Goal: Task Accomplishment & Management: Manage account settings

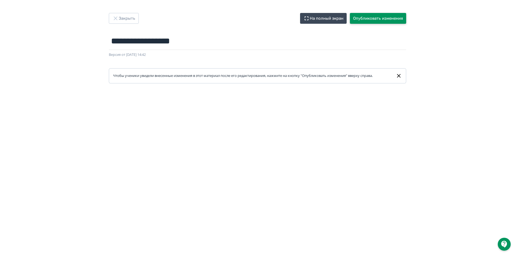
click at [383, 18] on button "Опубликовать изменения" at bounding box center [378, 18] width 56 height 11
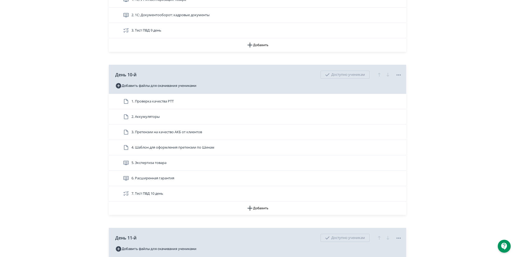
scroll to position [1105, 0]
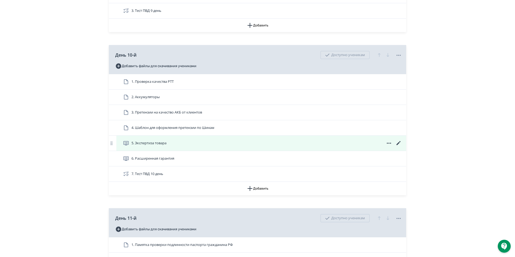
click at [400, 146] on icon at bounding box center [398, 143] width 6 height 6
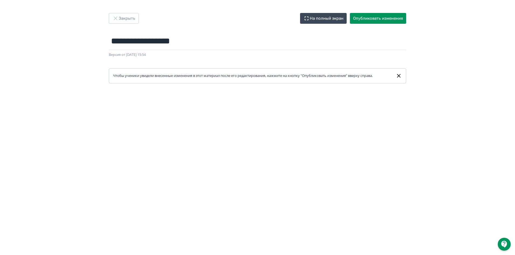
click at [310, 82] on link "Чтобы ученики увидели внесенные изменения в этот материал после его редактирова…" at bounding box center [257, 75] width 297 height 15
click at [123, 19] on button "Закрыть" at bounding box center [124, 18] width 30 height 11
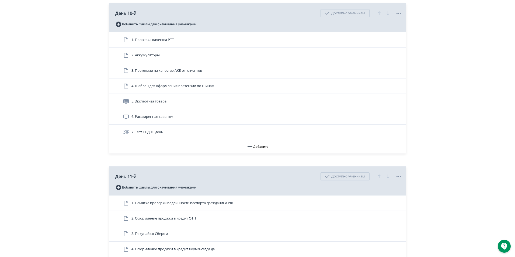
scroll to position [1158, 0]
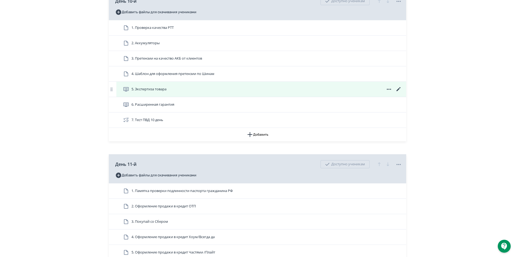
click at [400, 92] on icon at bounding box center [398, 89] width 6 height 6
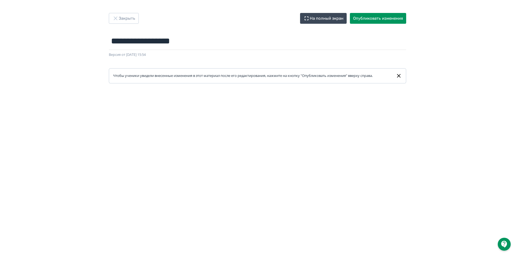
click at [235, 91] on div at bounding box center [257, 204] width 515 height 242
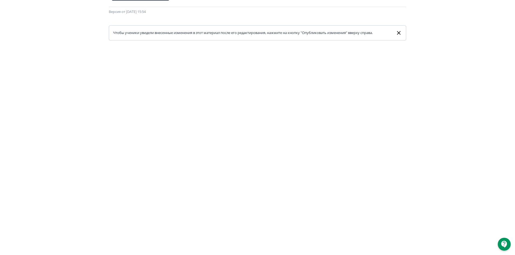
scroll to position [82, 0]
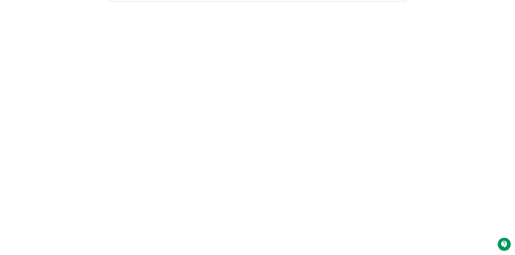
click at [240, 4] on div at bounding box center [257, 122] width 515 height 242
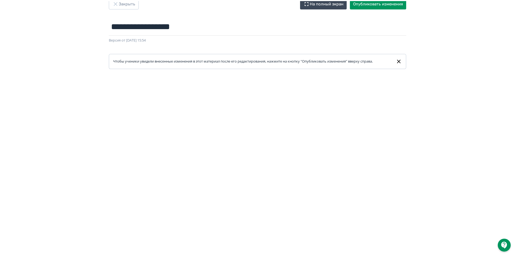
scroll to position [0, 0]
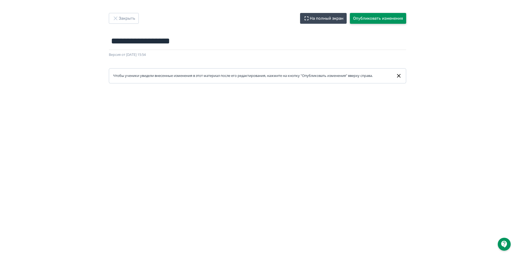
click at [384, 19] on button "Опубликовать изменения" at bounding box center [378, 18] width 56 height 11
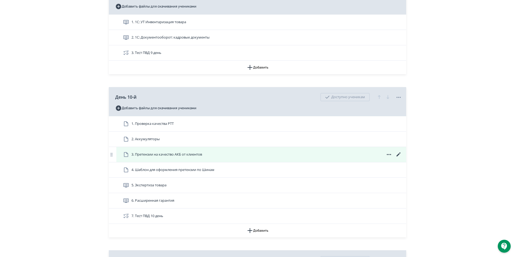
scroll to position [1132, 0]
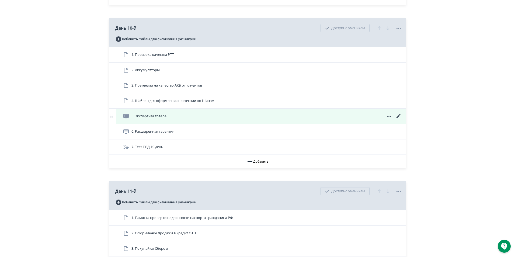
click at [398, 119] on icon at bounding box center [398, 116] width 6 height 6
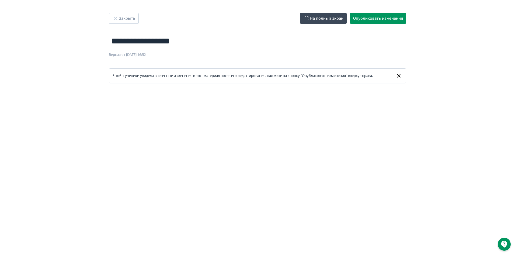
drag, startPoint x: 229, startPoint y: 88, endPoint x: 229, endPoint y: 93, distance: 4.8
click at [229, 89] on div at bounding box center [257, 204] width 515 height 242
click at [384, 14] on button "Опубликовать изменения" at bounding box center [378, 18] width 56 height 11
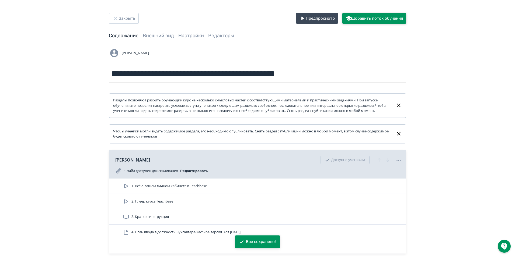
click at [384, 20] on button "Добавить поток обучения" at bounding box center [374, 18] width 64 height 11
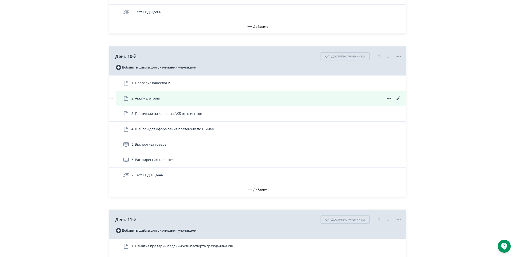
scroll to position [1105, 0]
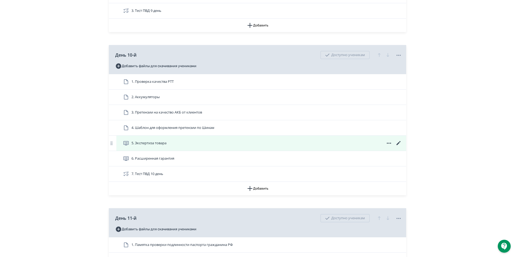
click at [401, 146] on icon at bounding box center [398, 143] width 6 height 6
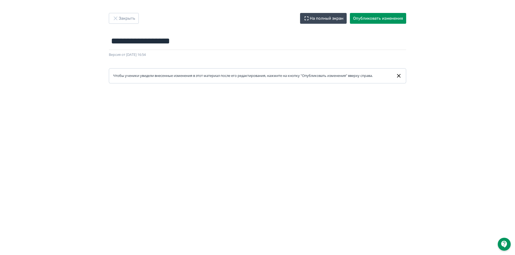
click at [218, 66] on form "**********" at bounding box center [257, 57] width 297 height 51
click at [470, 32] on div "**********" at bounding box center [257, 127] width 515 height 229
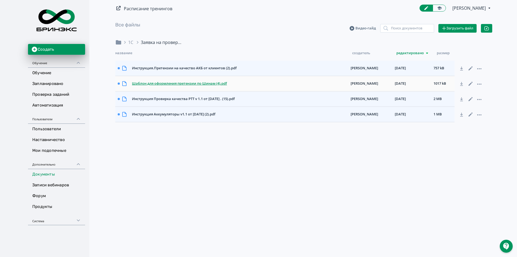
click at [209, 82] on div "Шаблон для оформления претензии по Шинам (4).pdf" at bounding box center [239, 84] width 219 height 10
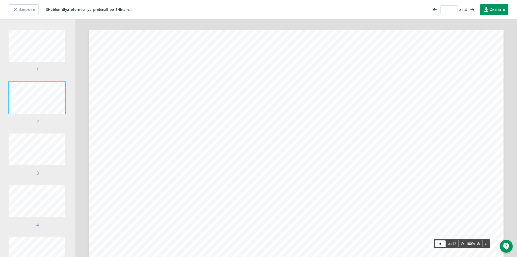
scroll to position [251, 0]
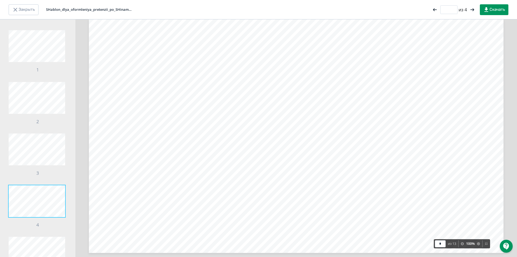
type input "*"
click at [23, 10] on button "Закрыть" at bounding box center [24, 9] width 30 height 11
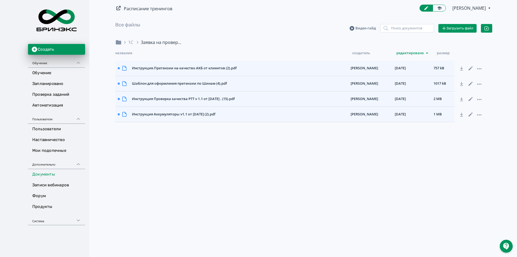
click at [55, 19] on img at bounding box center [56, 20] width 48 height 34
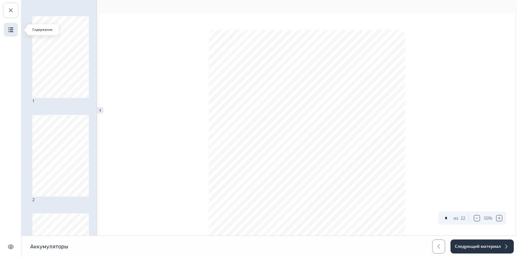
click at [12, 29] on img "button" at bounding box center [11, 29] width 6 height 6
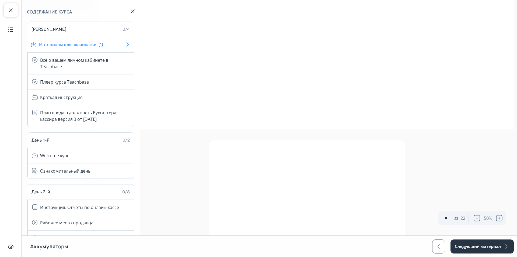
scroll to position [735, 0]
type input "*"
click at [129, 11] on button "button" at bounding box center [132, 11] width 13 height 13
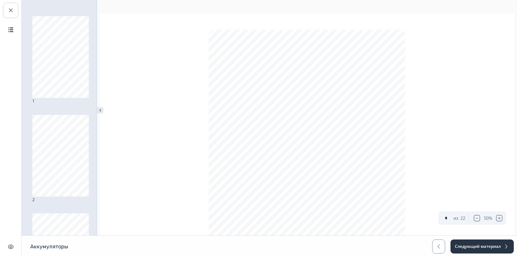
click at [14, 8] on button "Закрыть курс" at bounding box center [11, 10] width 14 height 14
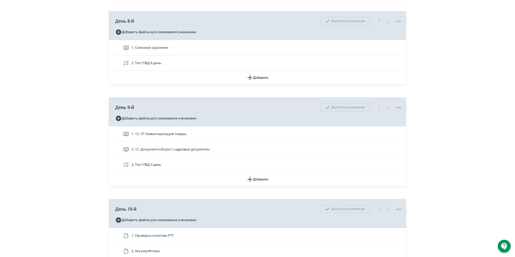
scroll to position [1051, 0]
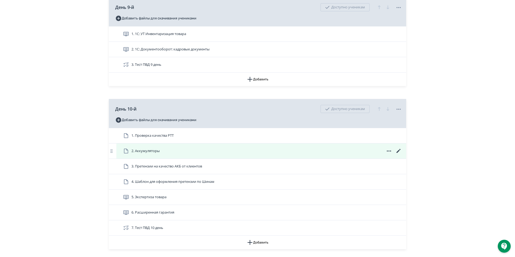
click at [390, 154] on icon at bounding box center [389, 151] width 6 height 6
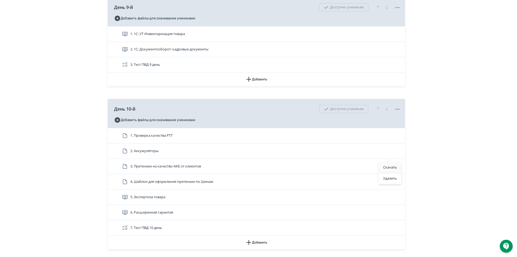
click at [389, 168] on div "Скачать" at bounding box center [390, 167] width 22 height 11
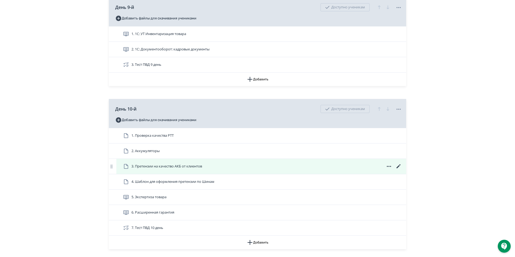
click at [398, 168] on icon at bounding box center [399, 166] width 4 height 4
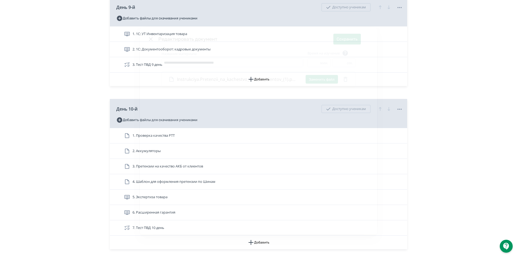
click at [417, 60] on div "**********" at bounding box center [258, 128] width 517 height 257
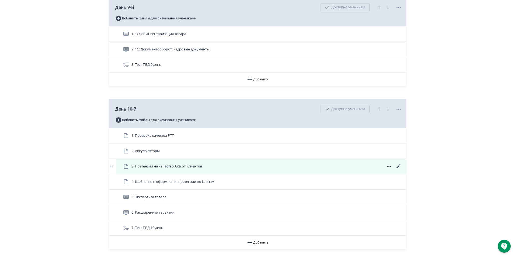
click at [390, 169] on icon at bounding box center [389, 166] width 6 height 6
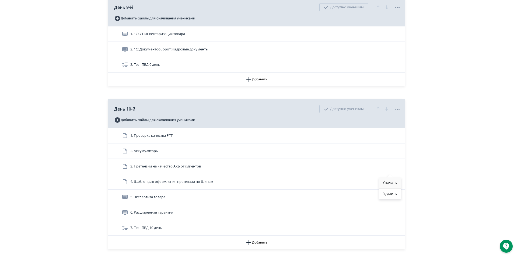
click at [390, 183] on div "Скачать" at bounding box center [390, 182] width 22 height 11
